Goal: Task Accomplishment & Management: Manage account settings

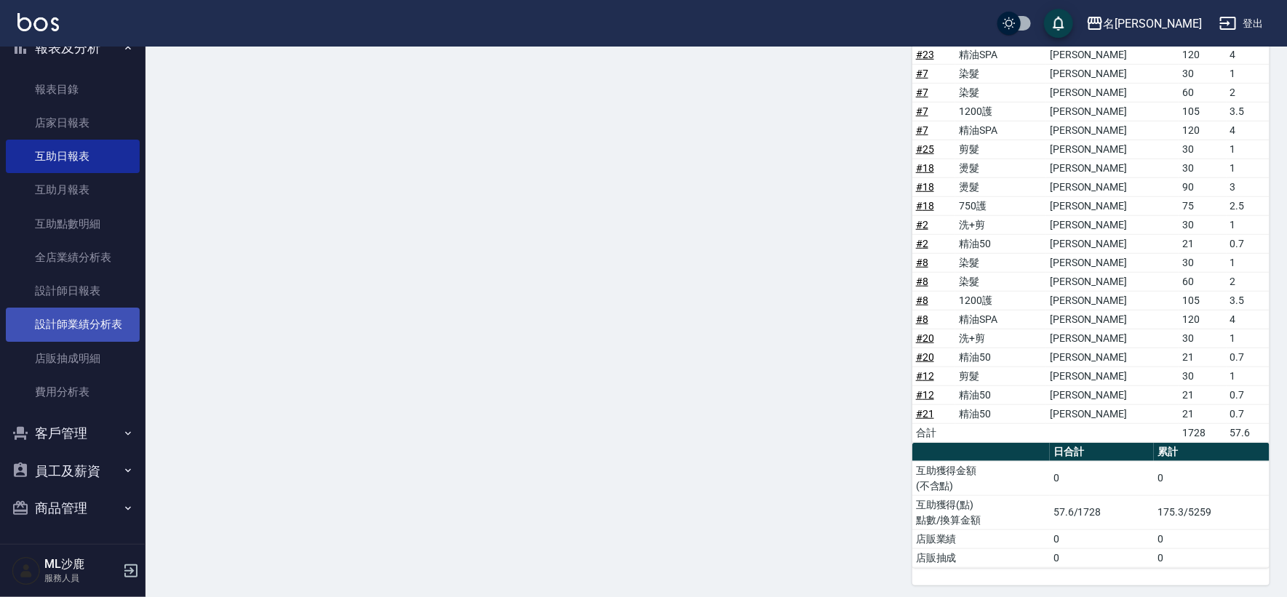
scroll to position [493, 0]
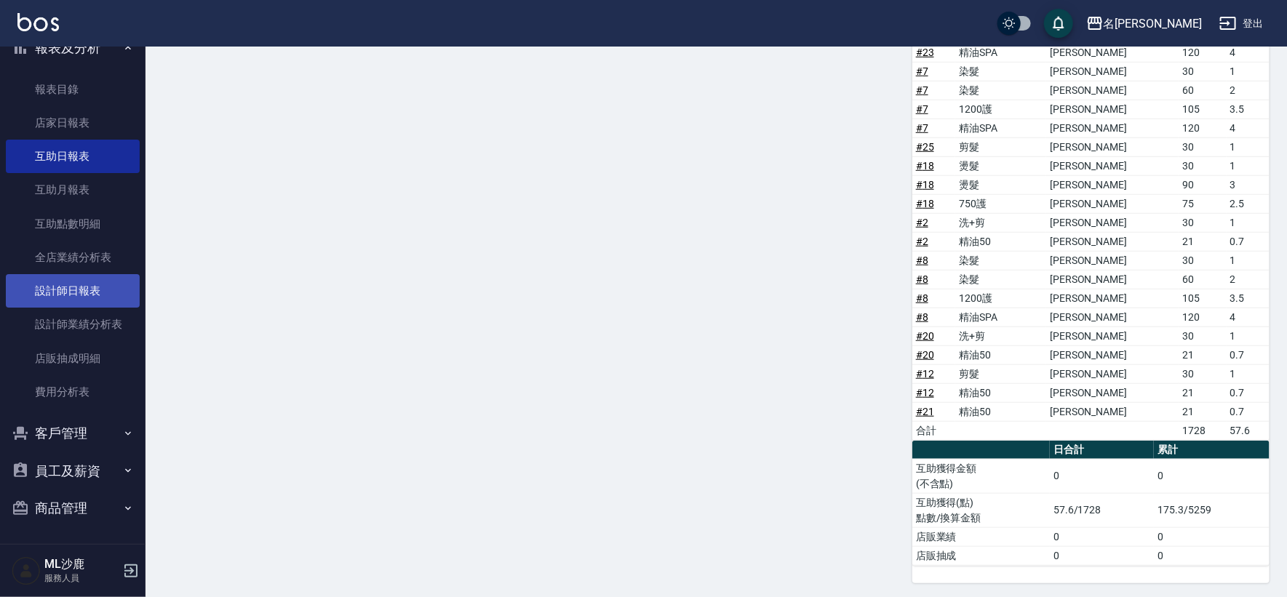
click at [84, 276] on link "設計師日報表" at bounding box center [73, 290] width 134 height 33
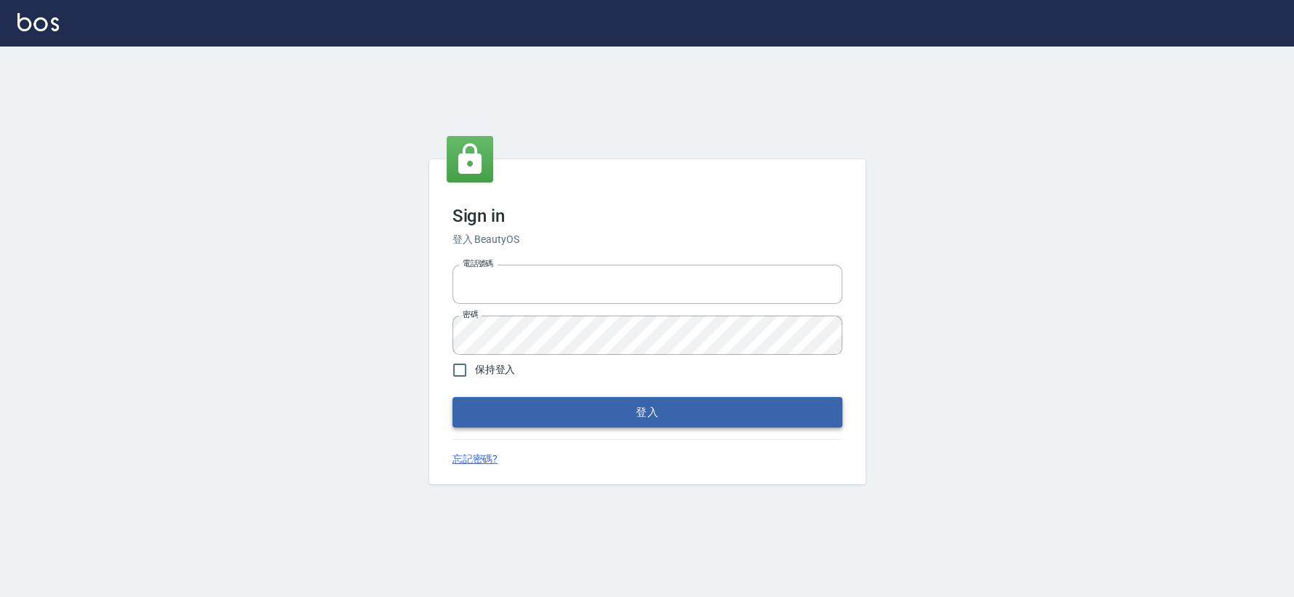
type input "0426653545"
click at [482, 415] on button "登入" at bounding box center [648, 412] width 390 height 31
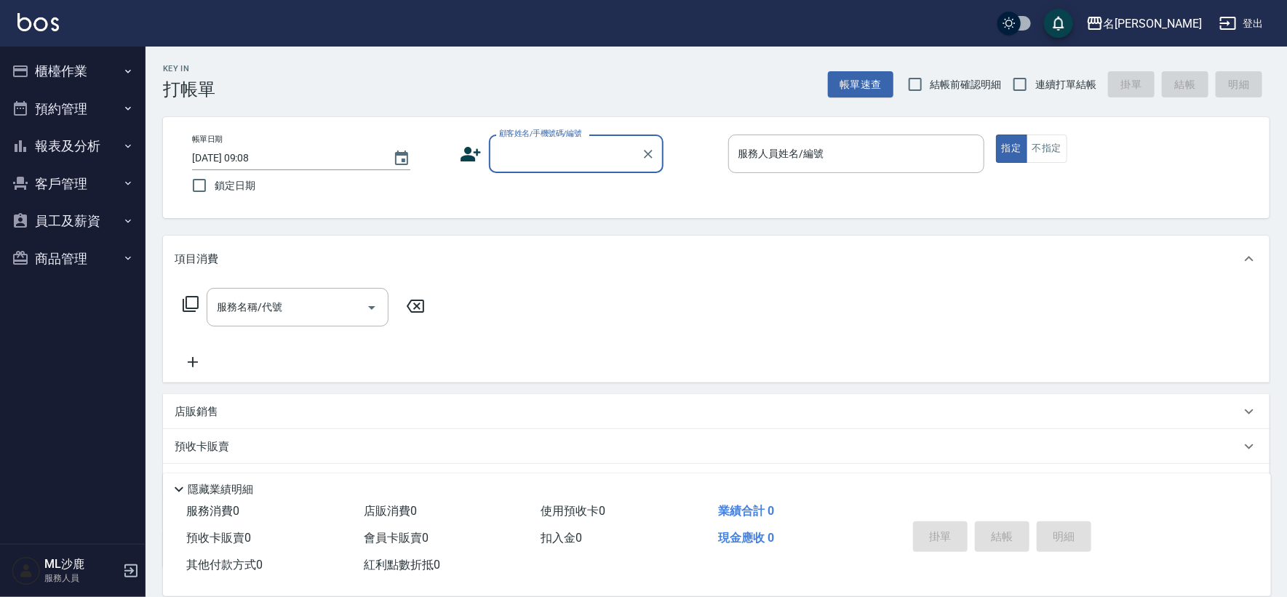
click at [108, 153] on button "報表及分析" at bounding box center [73, 146] width 134 height 38
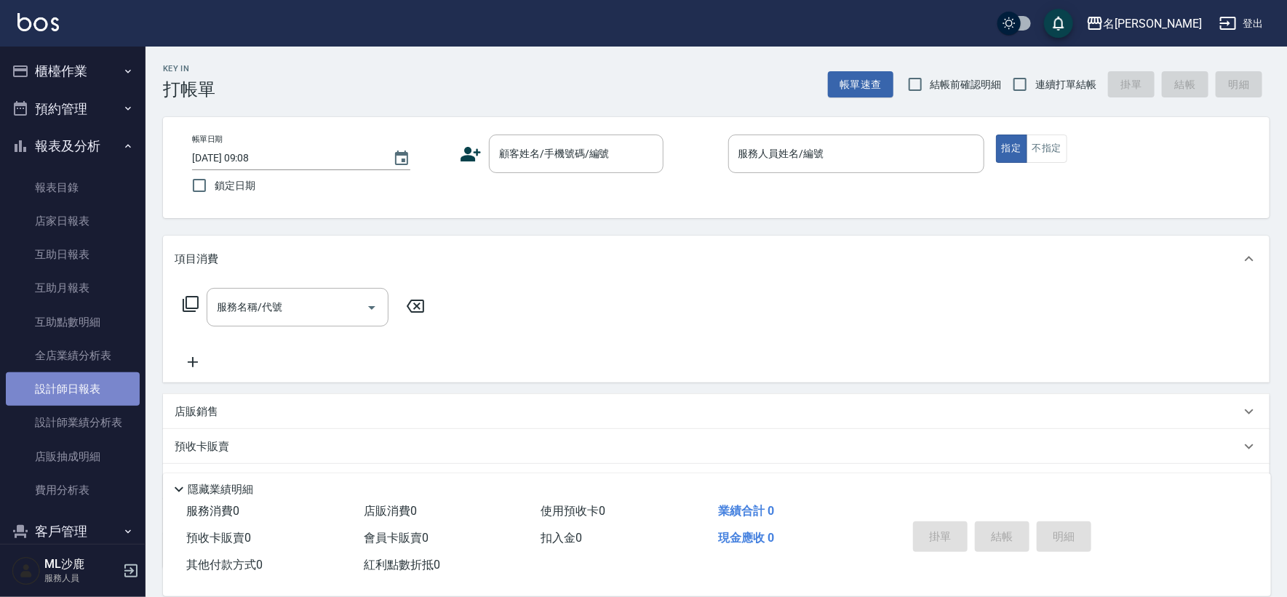
click at [84, 393] on link "設計師日報表" at bounding box center [73, 389] width 134 height 33
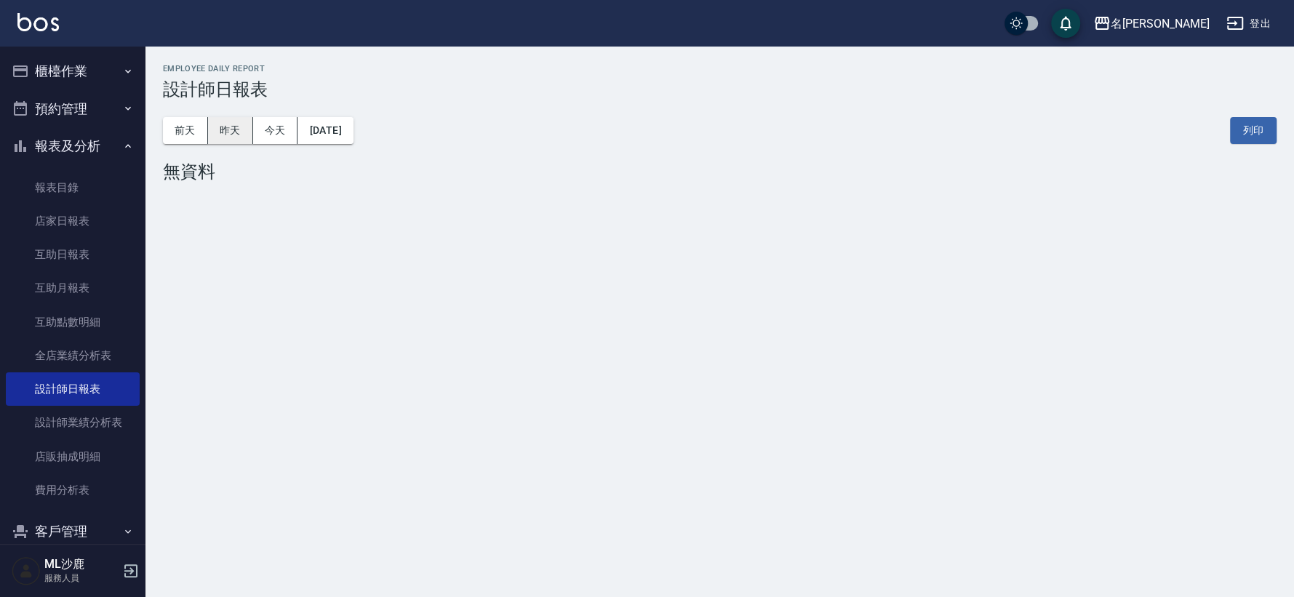
click at [231, 140] on button "昨天" at bounding box center [230, 130] width 45 height 27
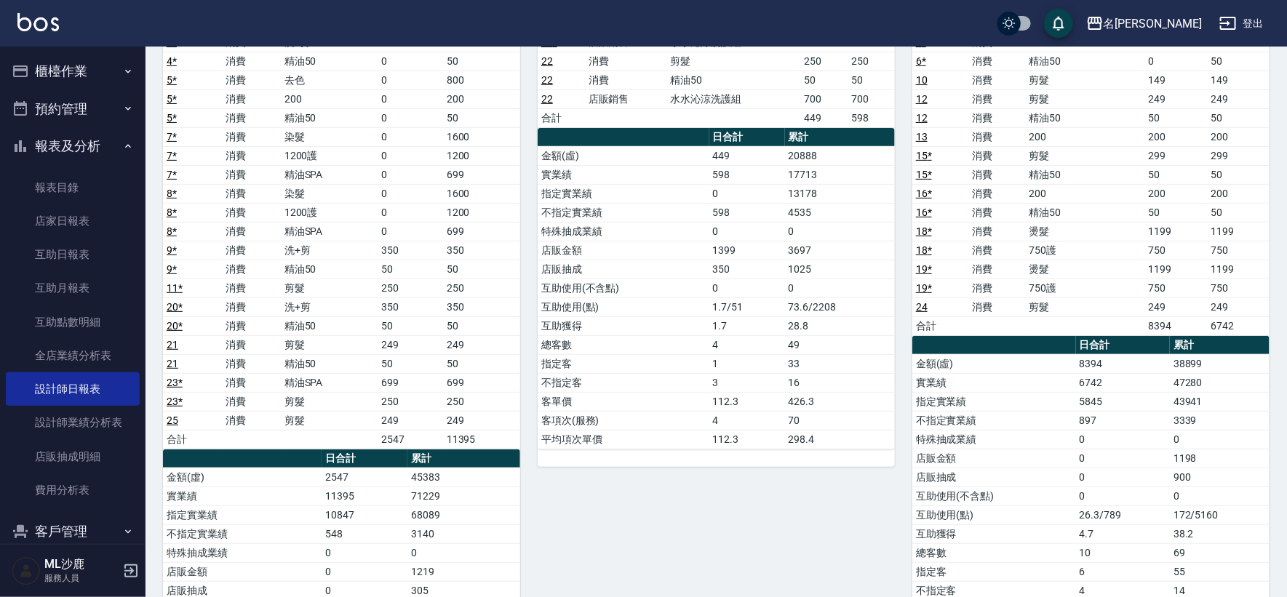
scroll to position [242, 0]
